Goal: Navigation & Orientation: Go to known website

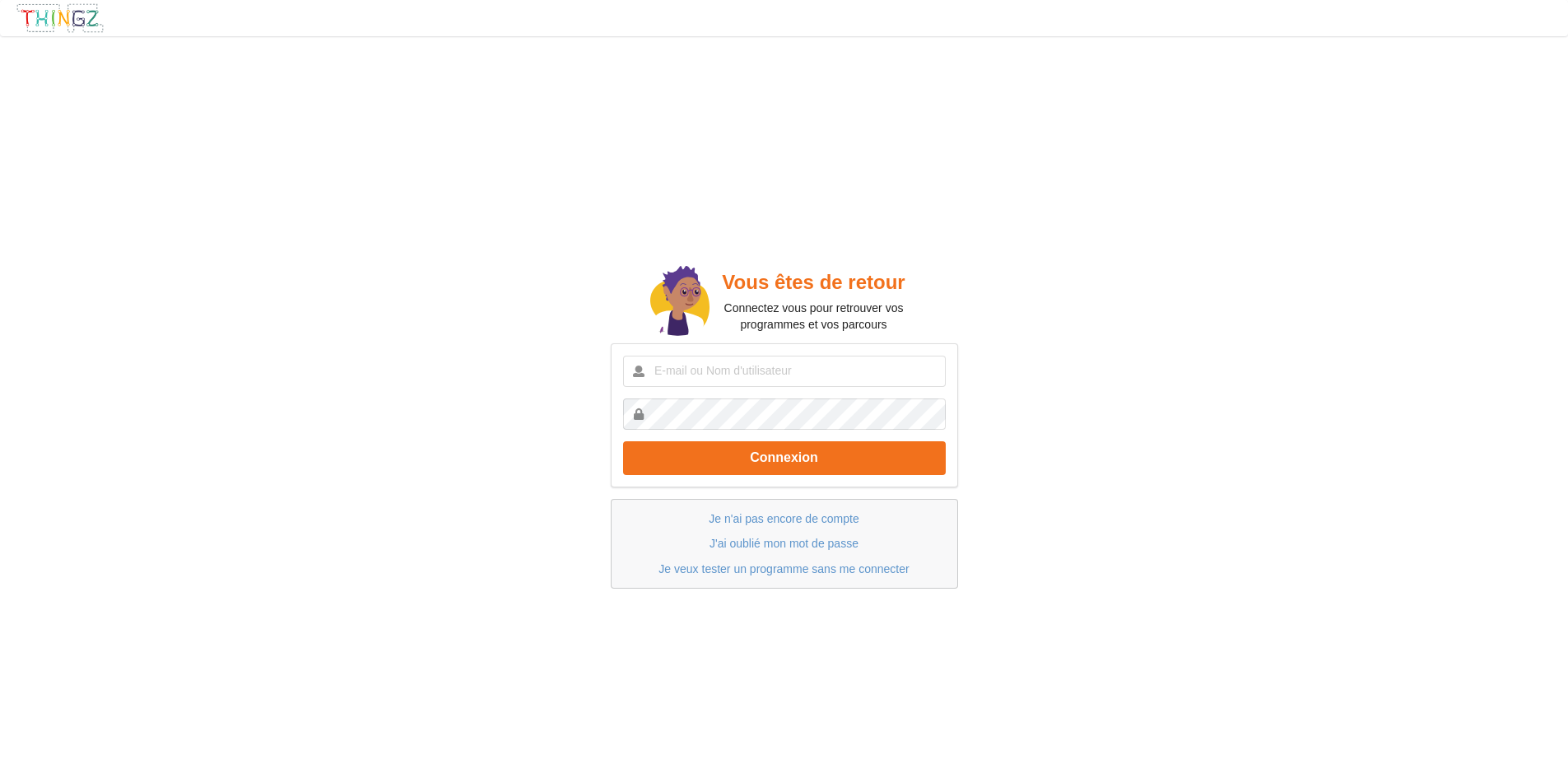
click at [36, 28] on img at bounding box center [60, 18] width 89 height 31
